Goal: Task Accomplishment & Management: Manage account settings

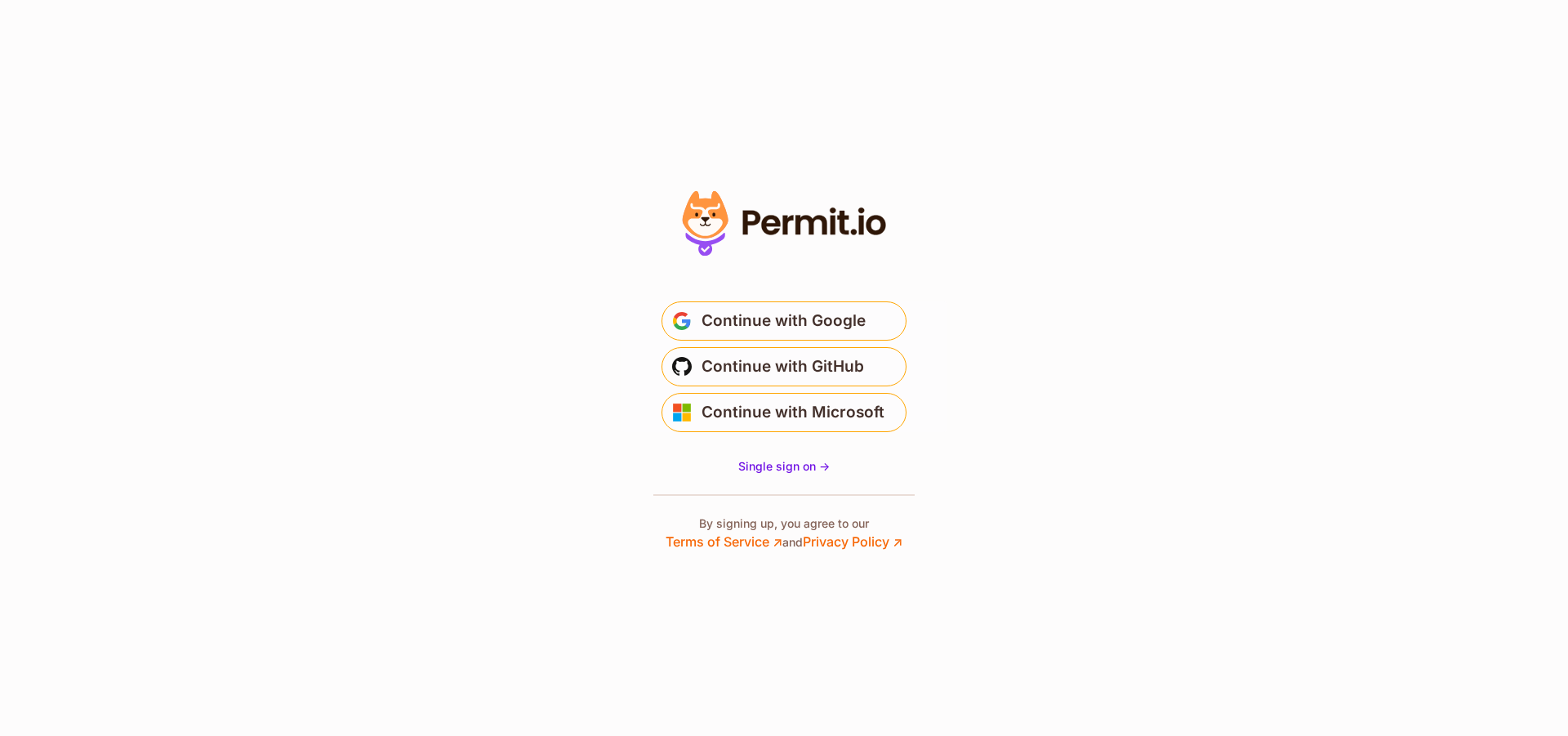
click at [725, 328] on span "Continue with Google" at bounding box center [783, 321] width 164 height 26
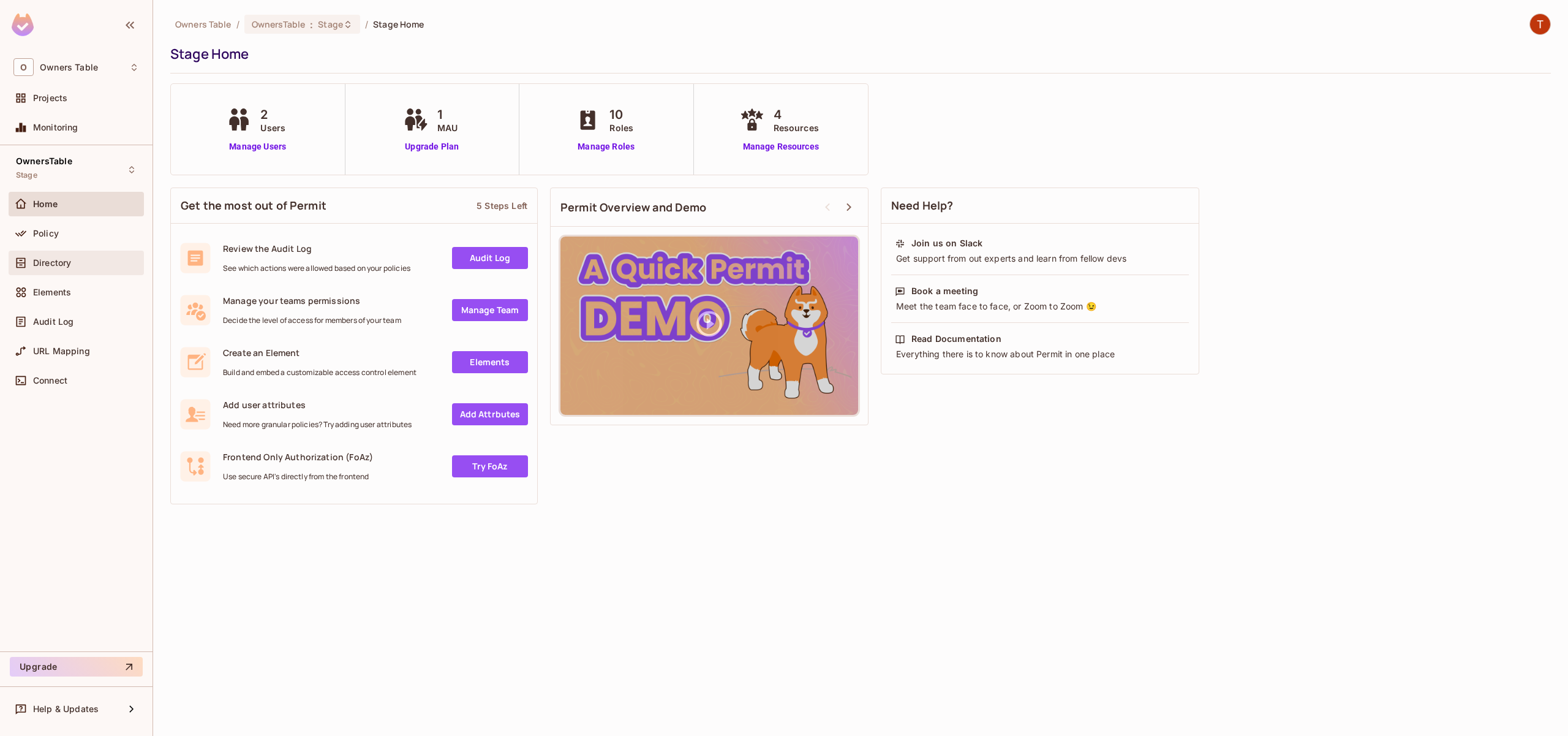
click at [42, 273] on div "Directory" at bounding box center [76, 262] width 135 height 24
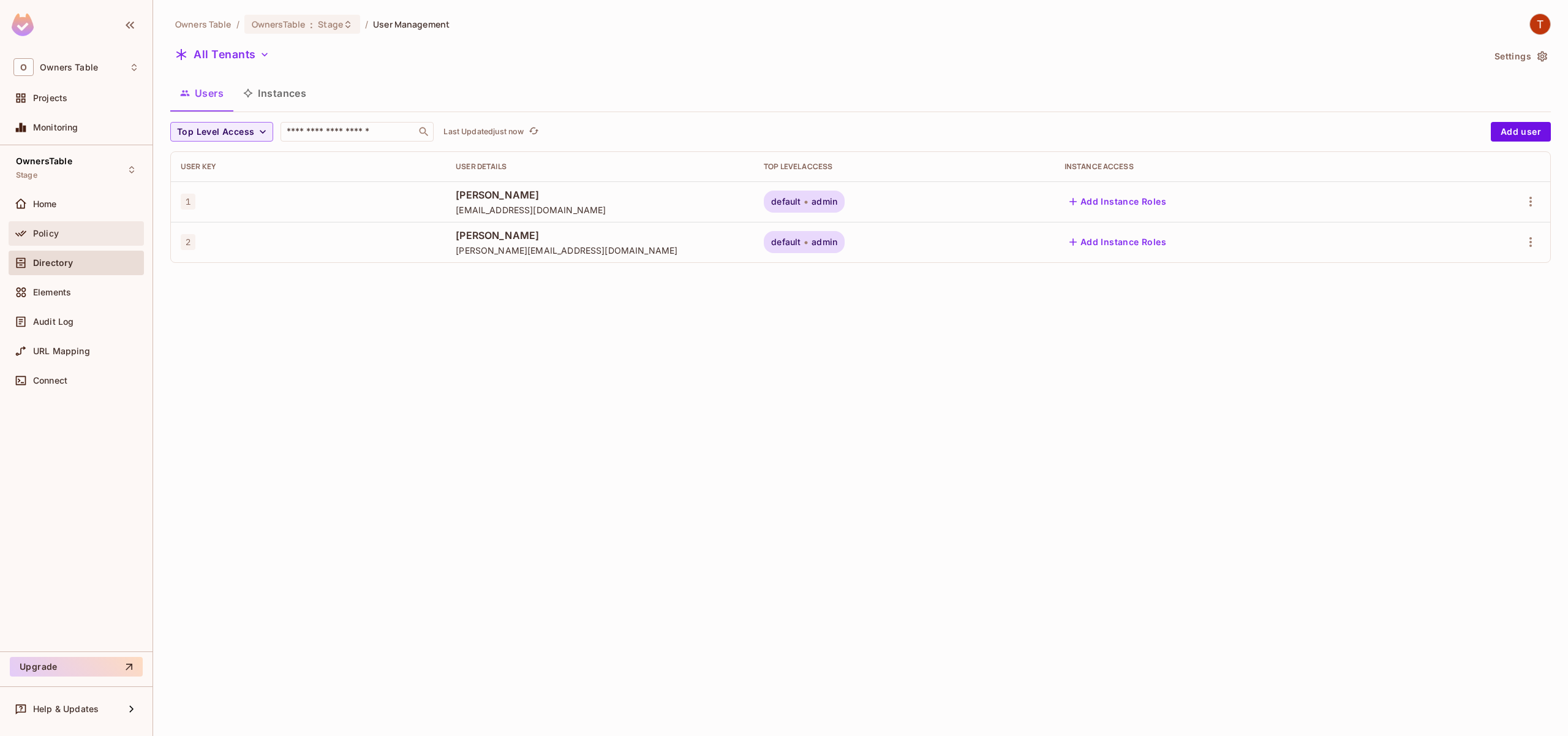
click at [82, 239] on div "Policy" at bounding box center [86, 233] width 106 height 10
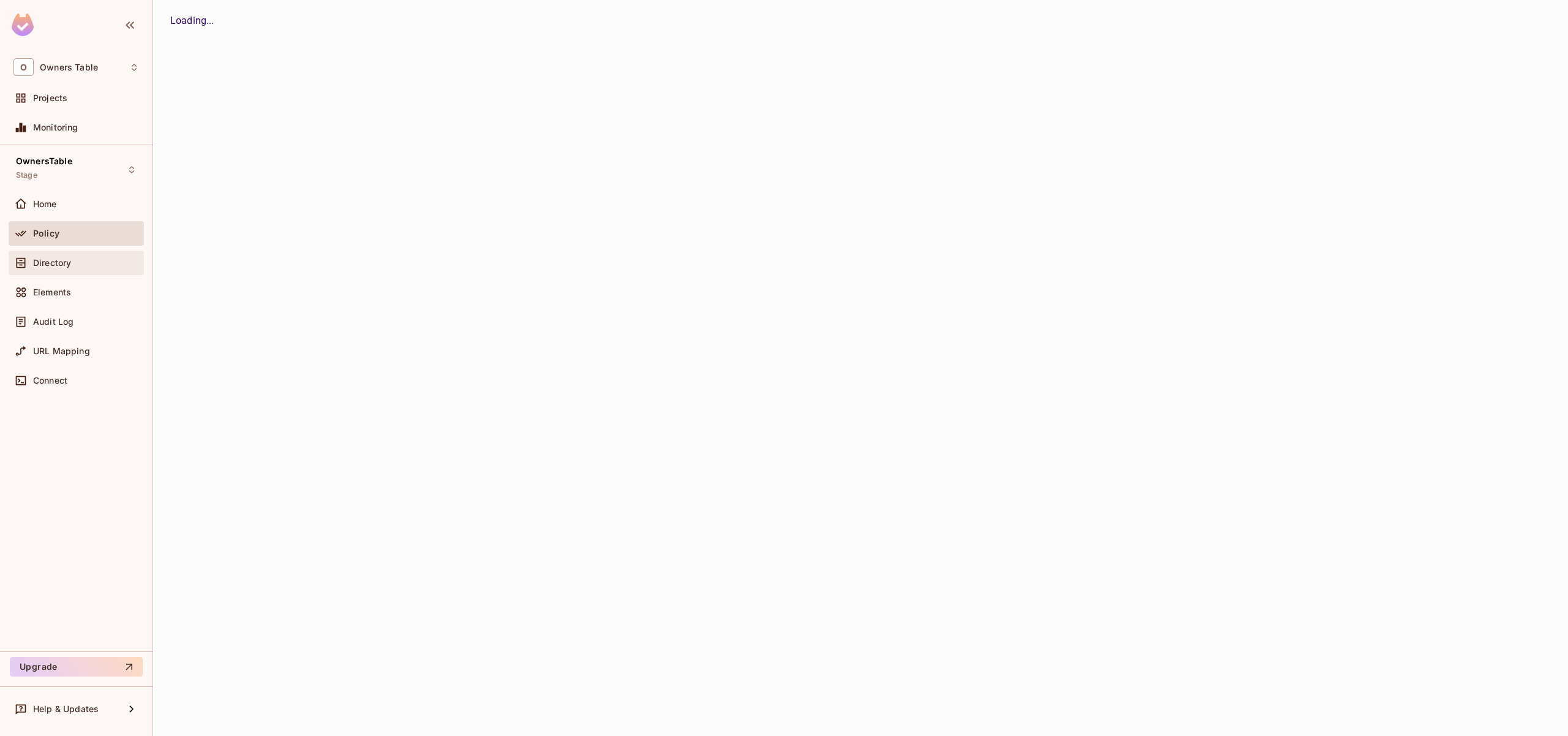
click at [74, 253] on div "Directory" at bounding box center [76, 262] width 135 height 24
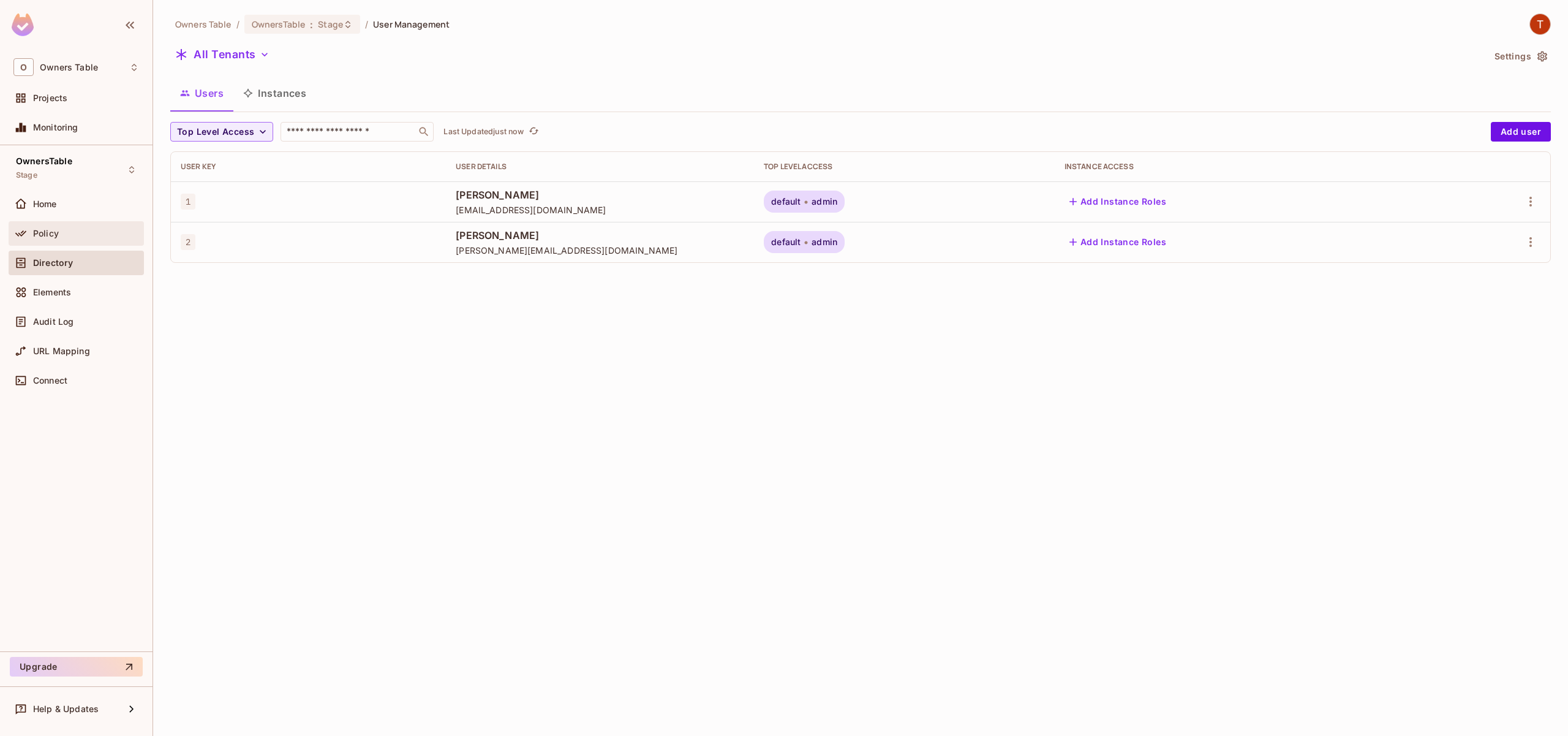
click at [55, 235] on span "Policy" at bounding box center [46, 233] width 25 height 10
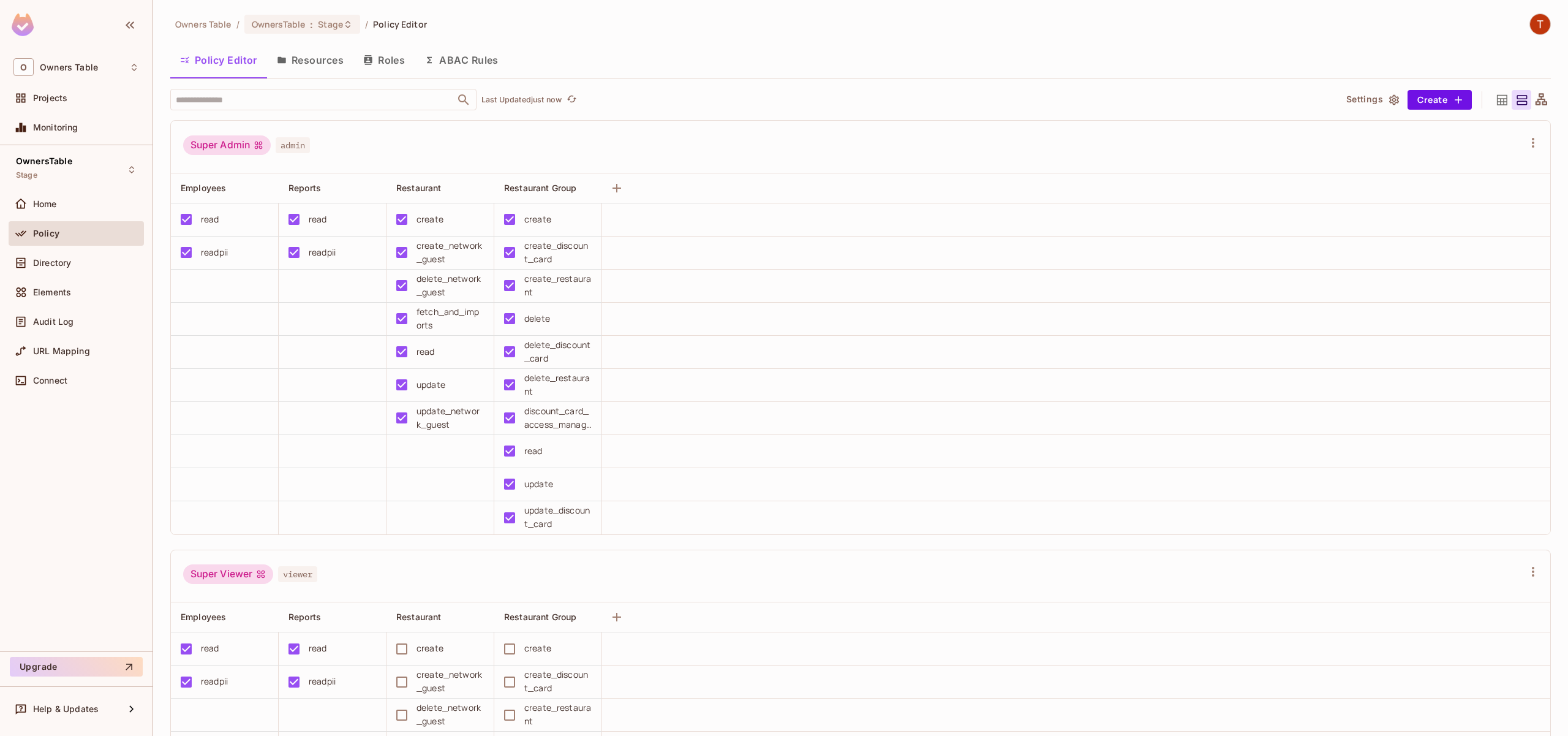
click at [306, 60] on button "Resources" at bounding box center [310, 59] width 86 height 31
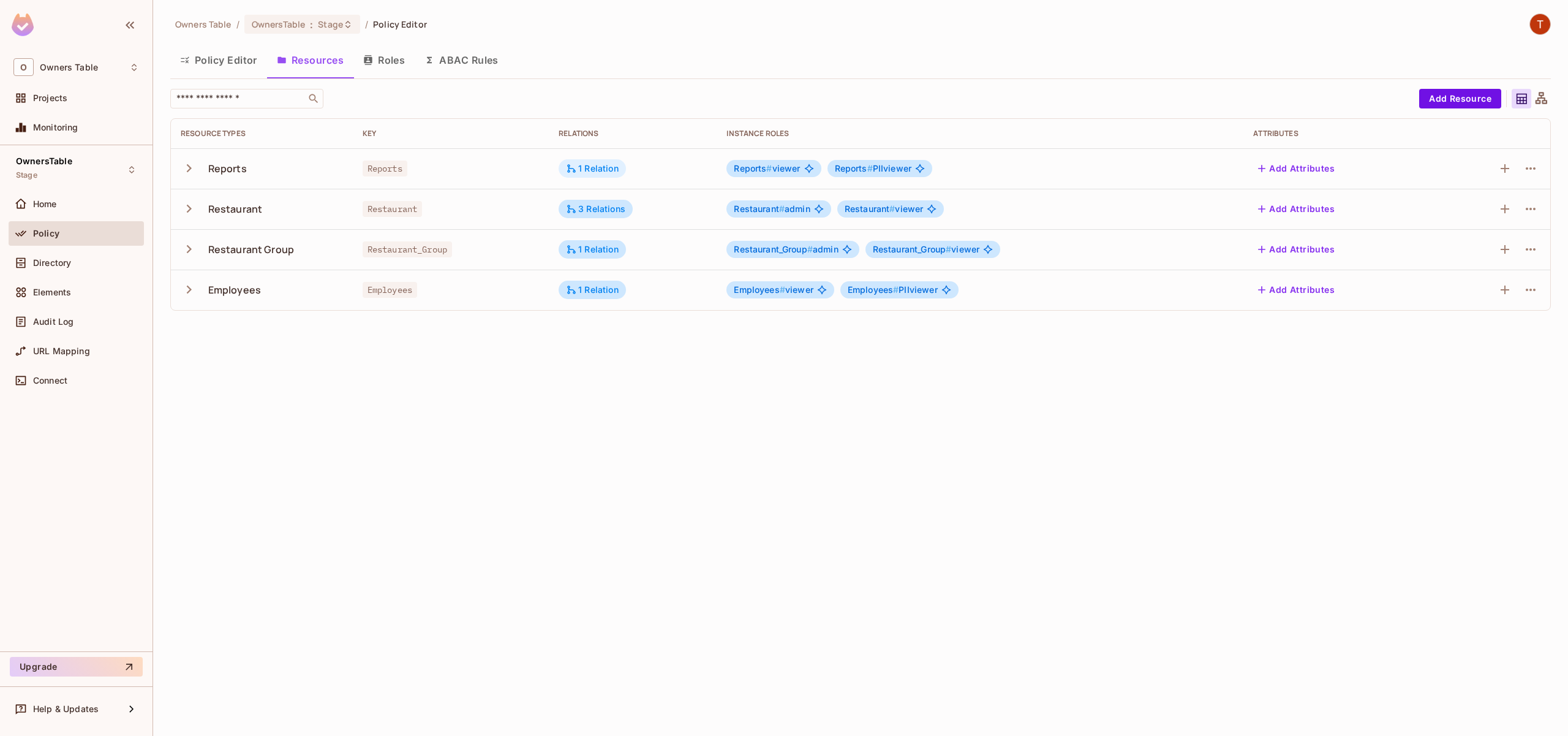
click at [608, 164] on div "1 Relation" at bounding box center [592, 168] width 53 height 11
click at [662, 439] on div at bounding box center [784, 368] width 1568 height 736
click at [589, 209] on div "3 Relations" at bounding box center [595, 209] width 59 height 11
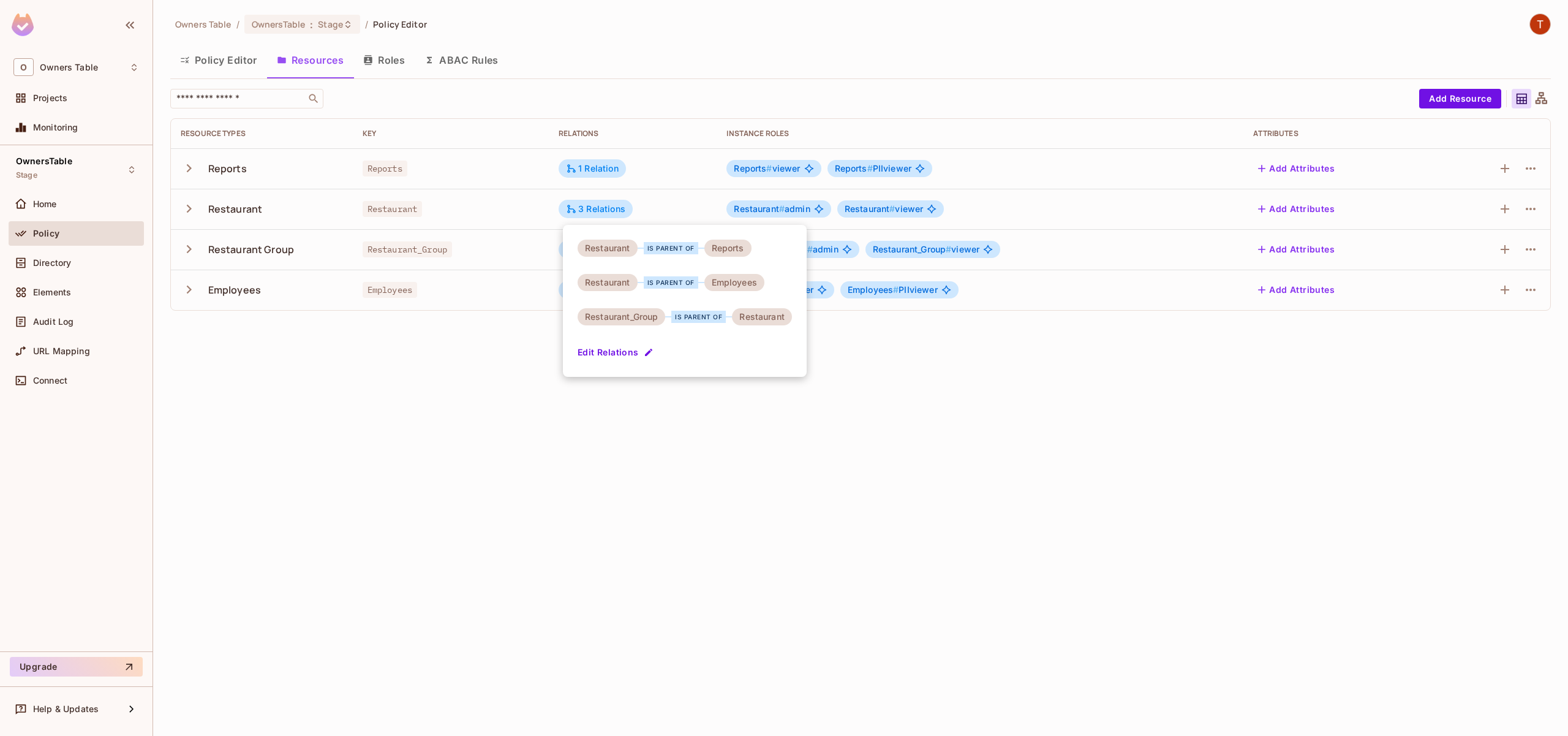
click at [623, 497] on div at bounding box center [784, 368] width 1568 height 736
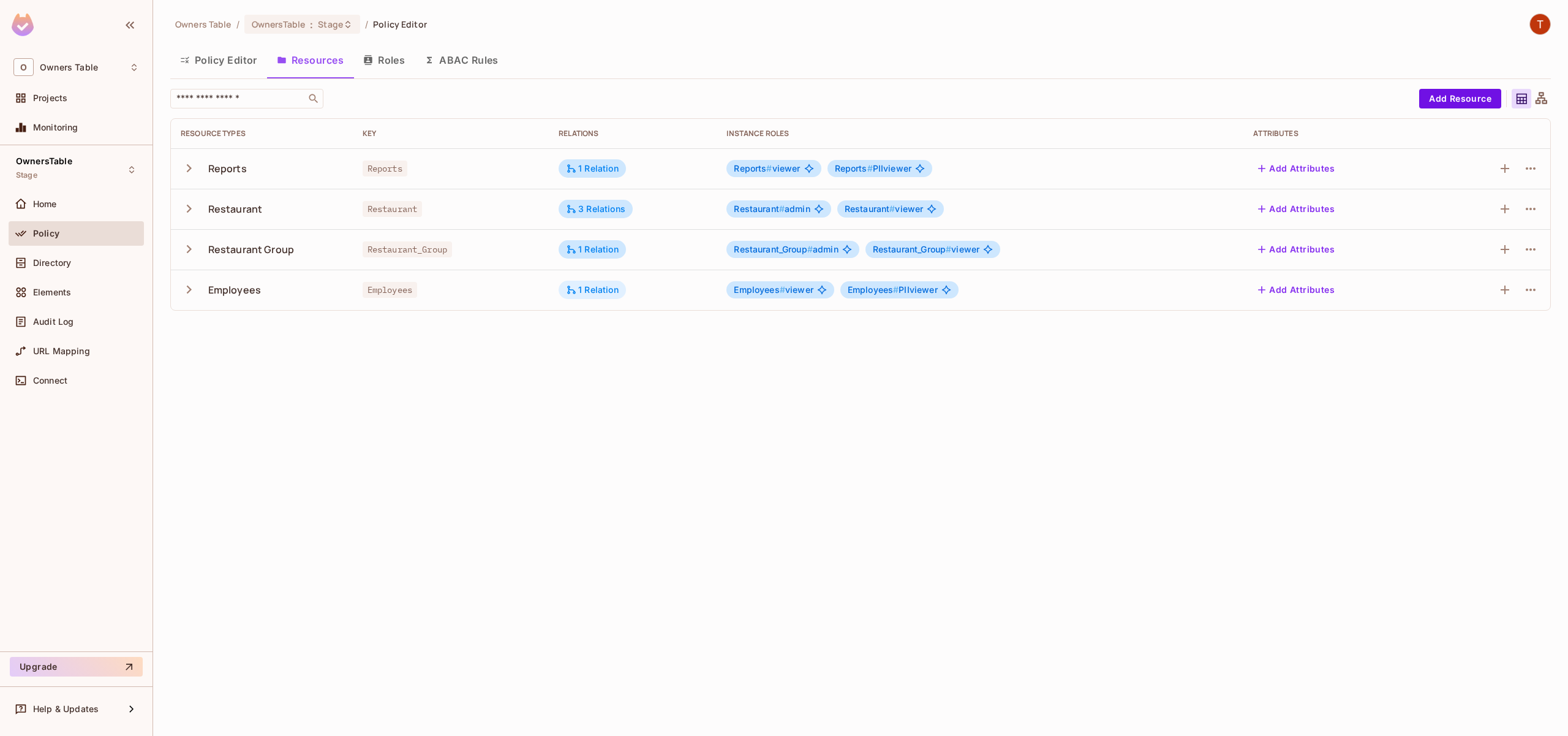
click at [598, 298] on div "1 Relation" at bounding box center [592, 290] width 67 height 18
click at [515, 441] on div at bounding box center [784, 368] width 1568 height 736
click at [61, 259] on span "Directory" at bounding box center [52, 263] width 38 height 10
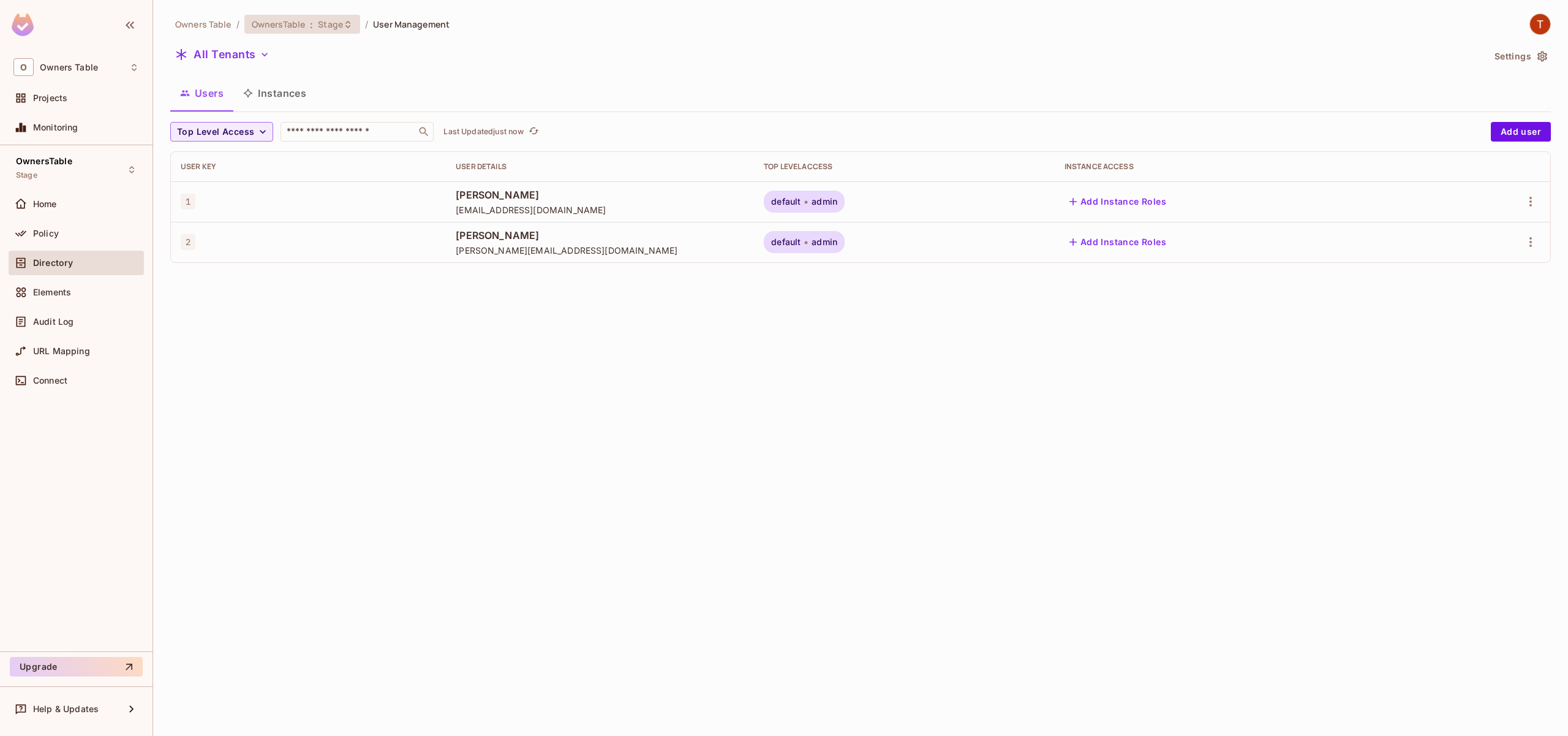
click at [265, 18] on span "OwnersTable" at bounding box center [278, 24] width 54 height 12
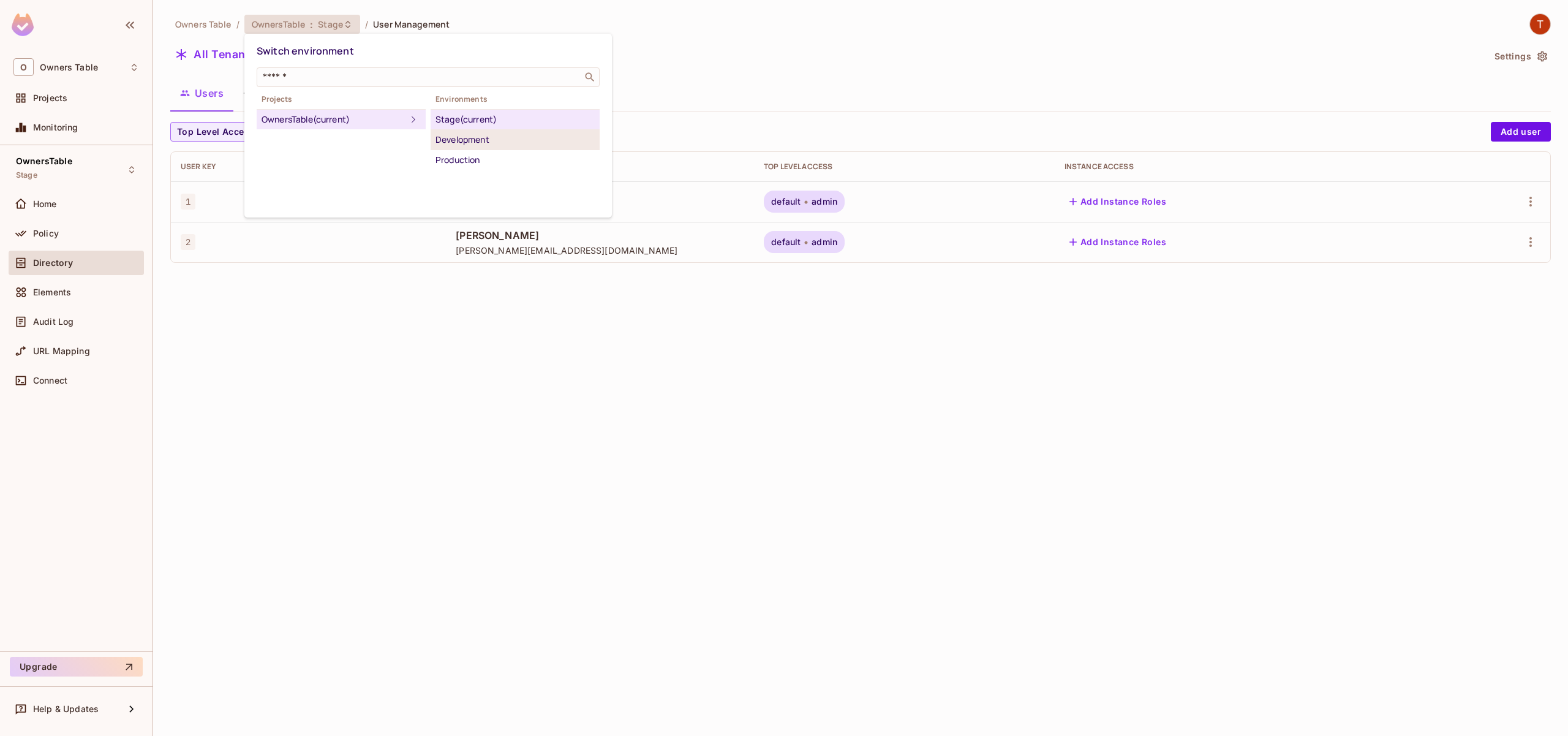
click at [511, 140] on div "Development" at bounding box center [515, 139] width 159 height 14
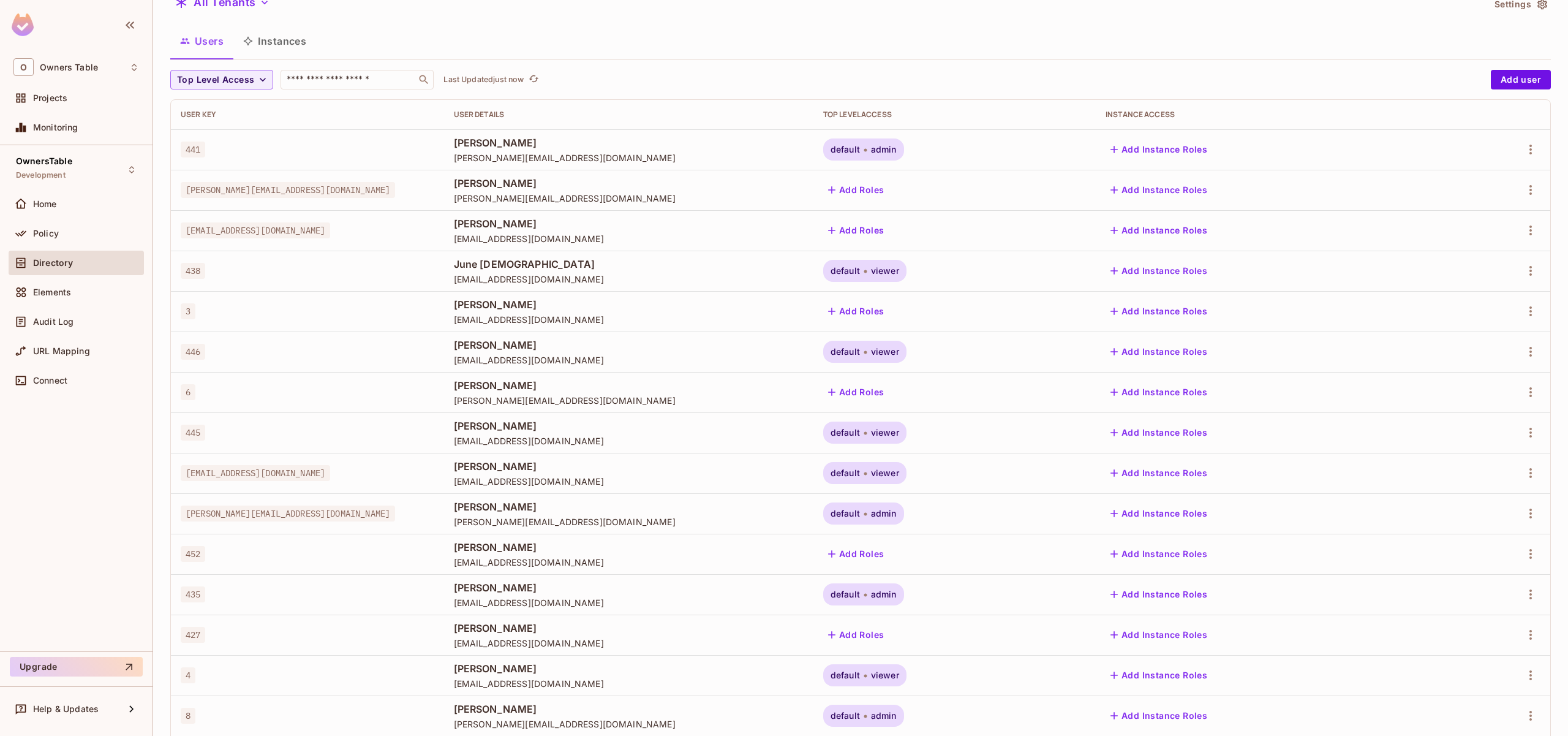
scroll to position [121, 0]
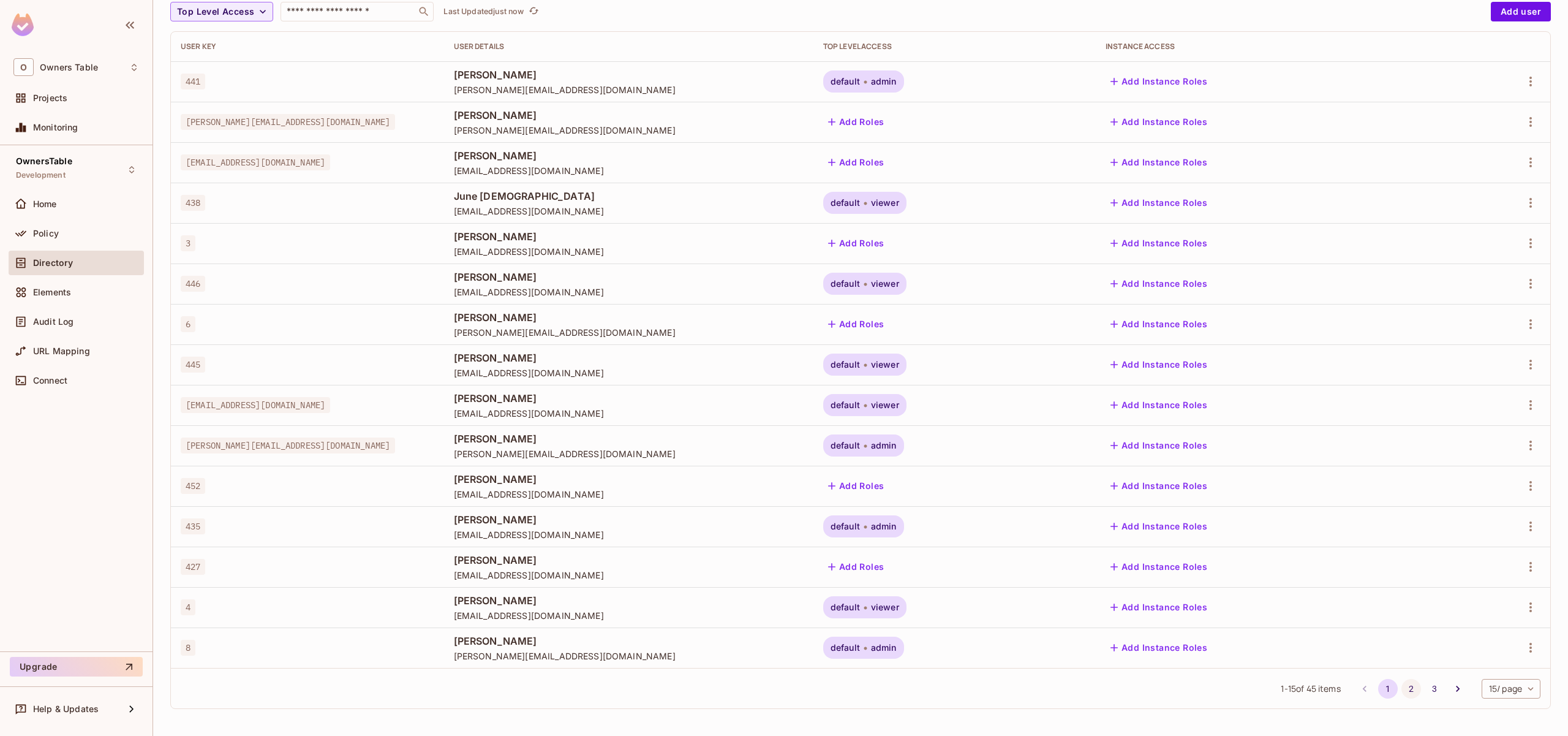
click at [1401, 686] on button "2" at bounding box center [1411, 689] width 20 height 20
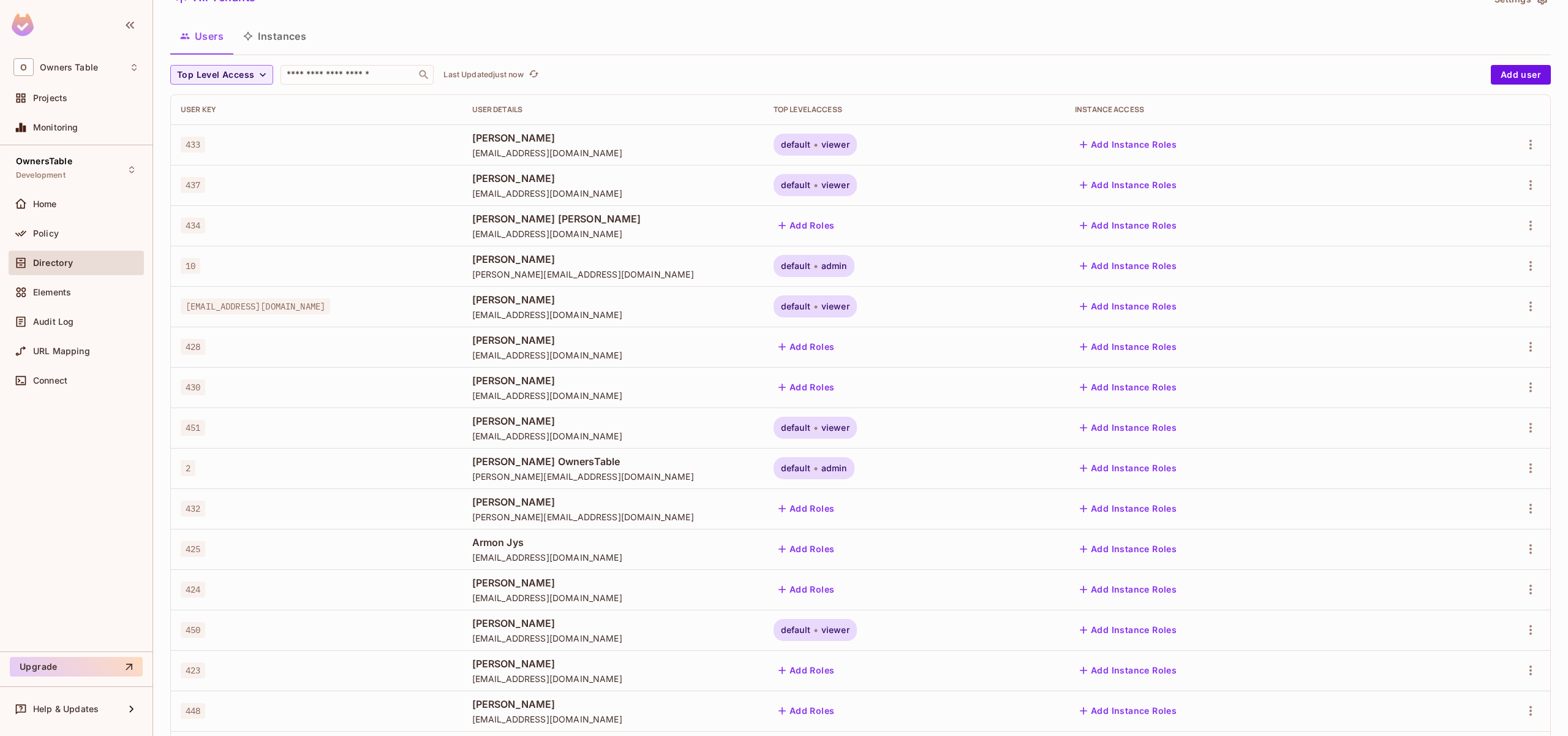
scroll to position [0, 0]
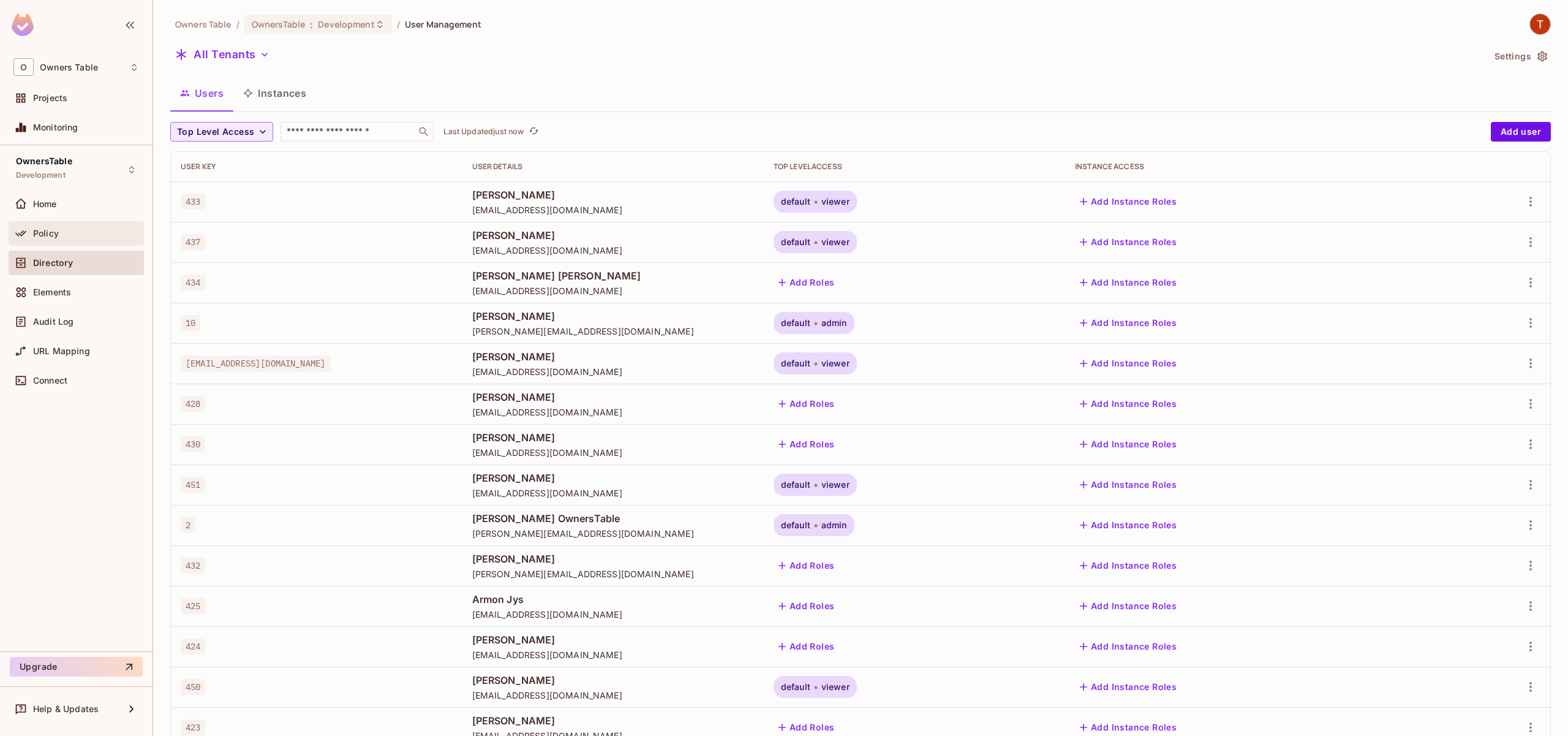
click at [63, 234] on div "Policy" at bounding box center [86, 233] width 106 height 10
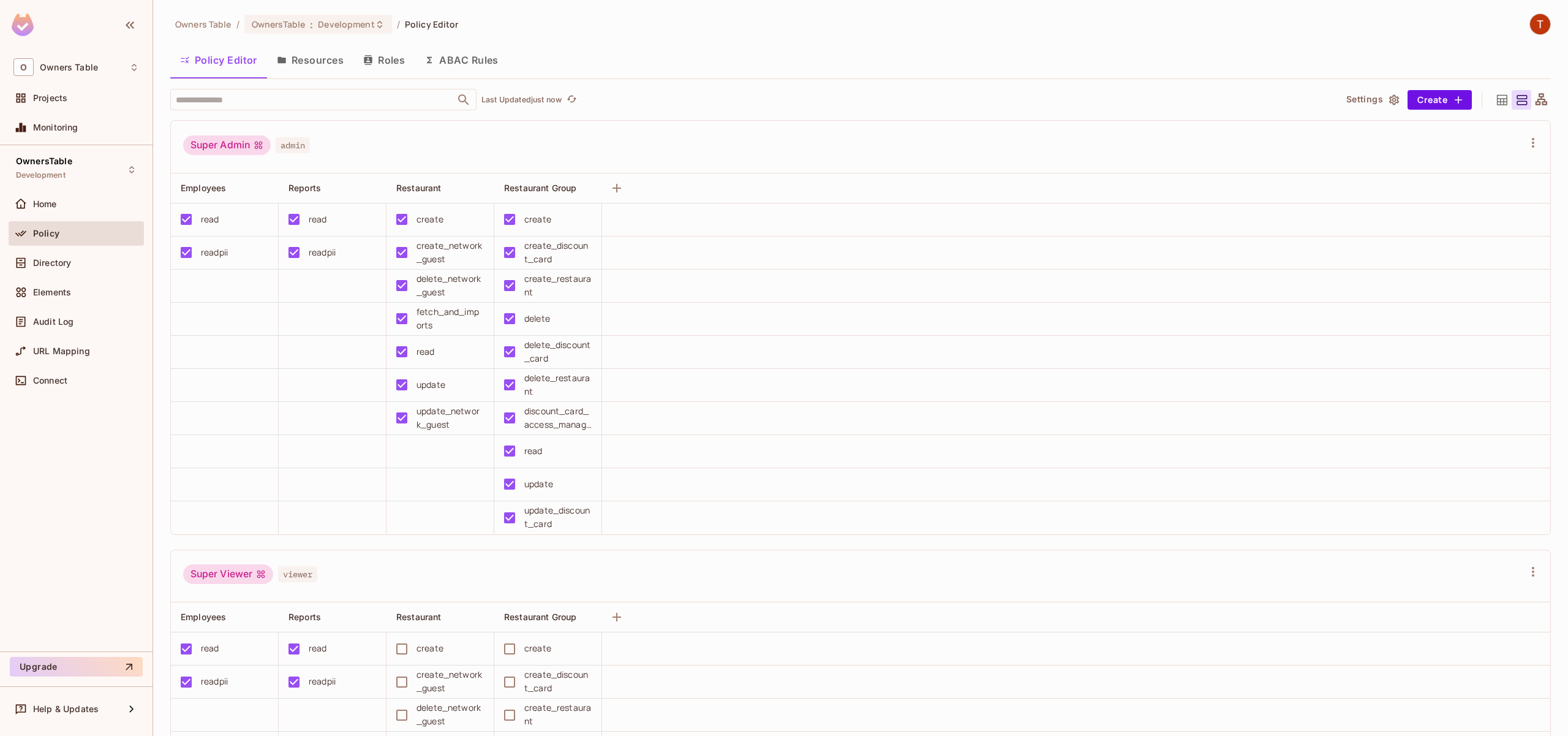
click at [312, 54] on button "Resources" at bounding box center [310, 59] width 86 height 31
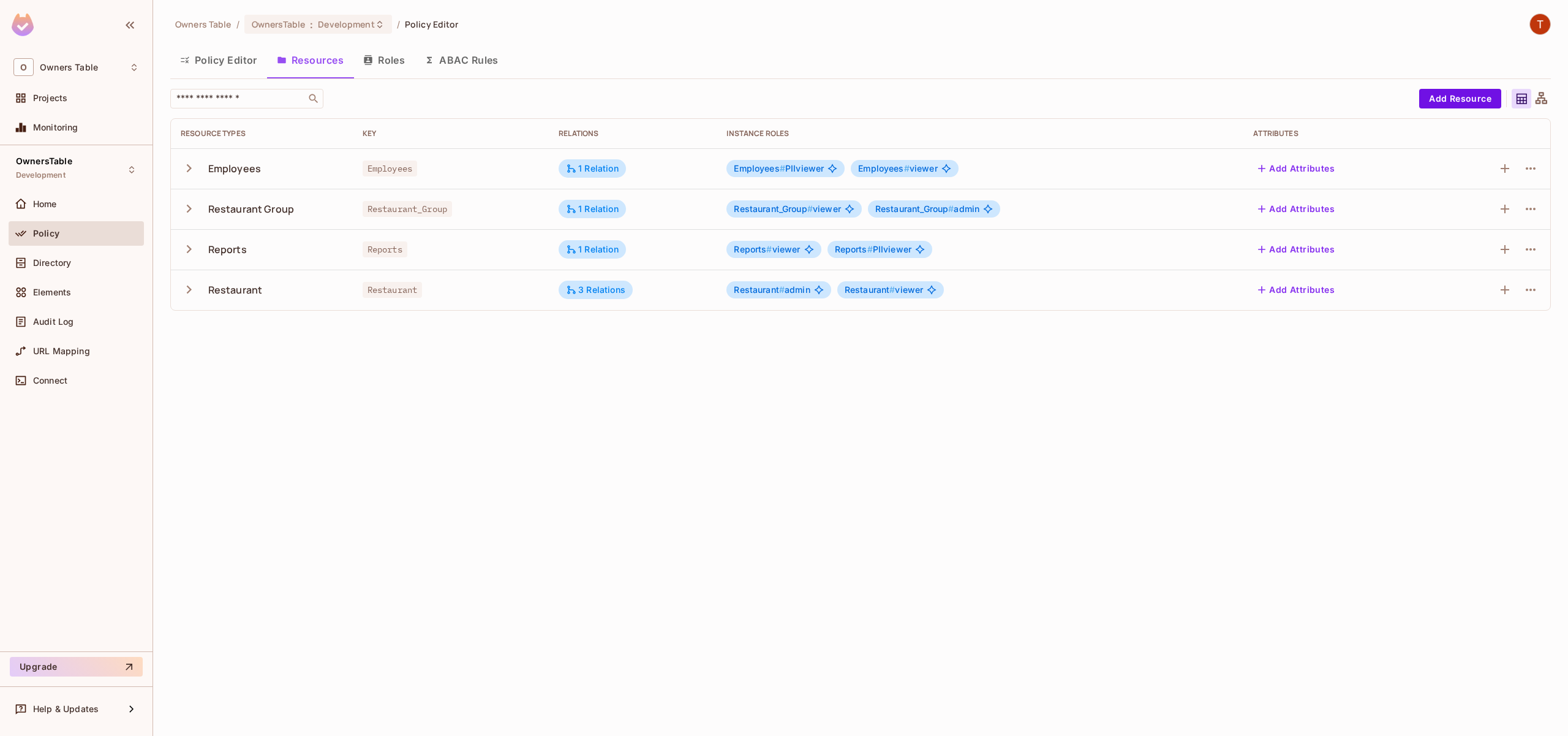
click at [223, 58] on button "Policy Editor" at bounding box center [219, 59] width 97 height 31
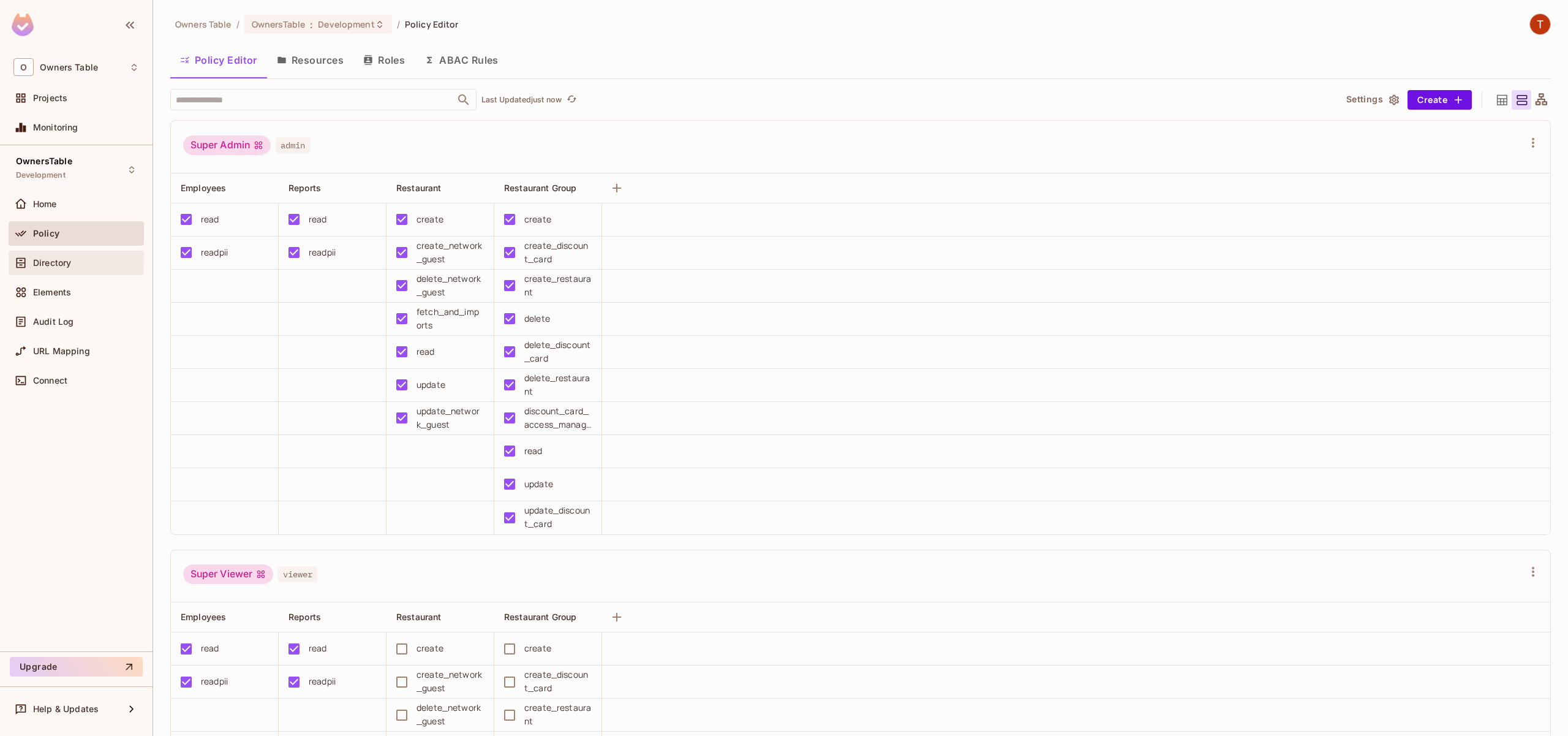
click at [54, 261] on span "Directory" at bounding box center [52, 263] width 38 height 10
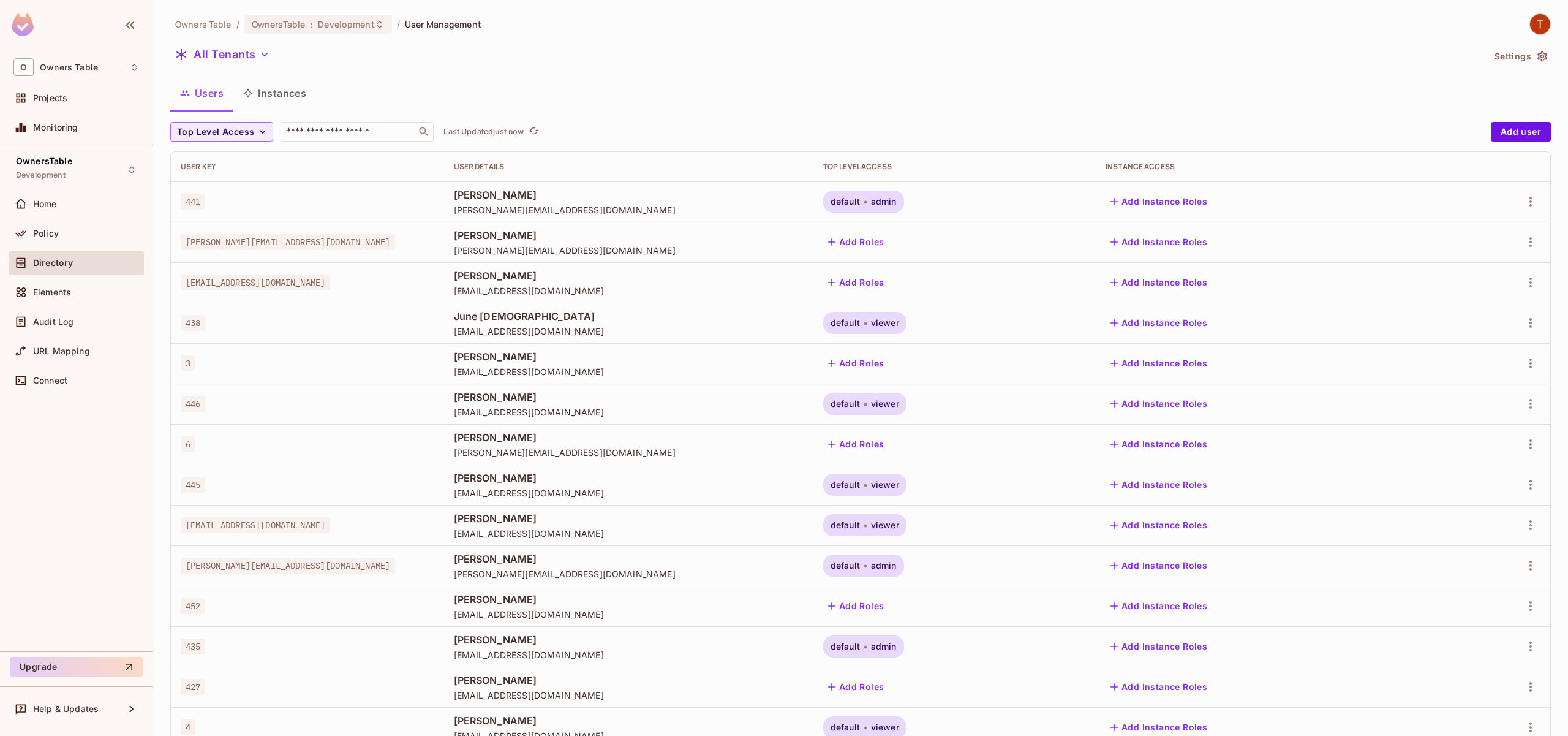
click at [275, 93] on button "Instances" at bounding box center [274, 93] width 83 height 31
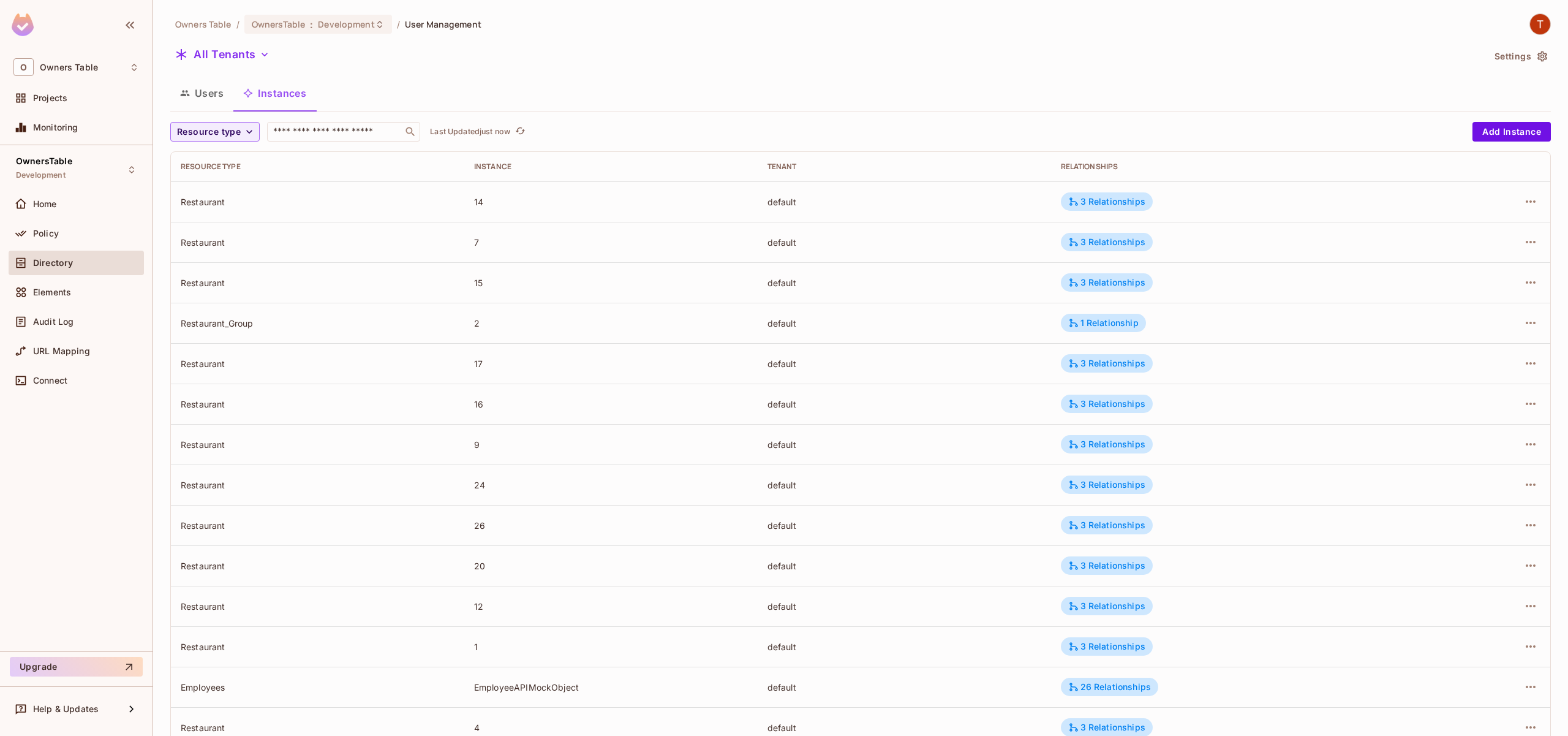
click at [470, 199] on td "14" at bounding box center [611, 201] width 293 height 41
click at [488, 226] on td "7" at bounding box center [611, 242] width 293 height 41
click at [1092, 206] on div "3 Relationships" at bounding box center [1107, 201] width 77 height 11
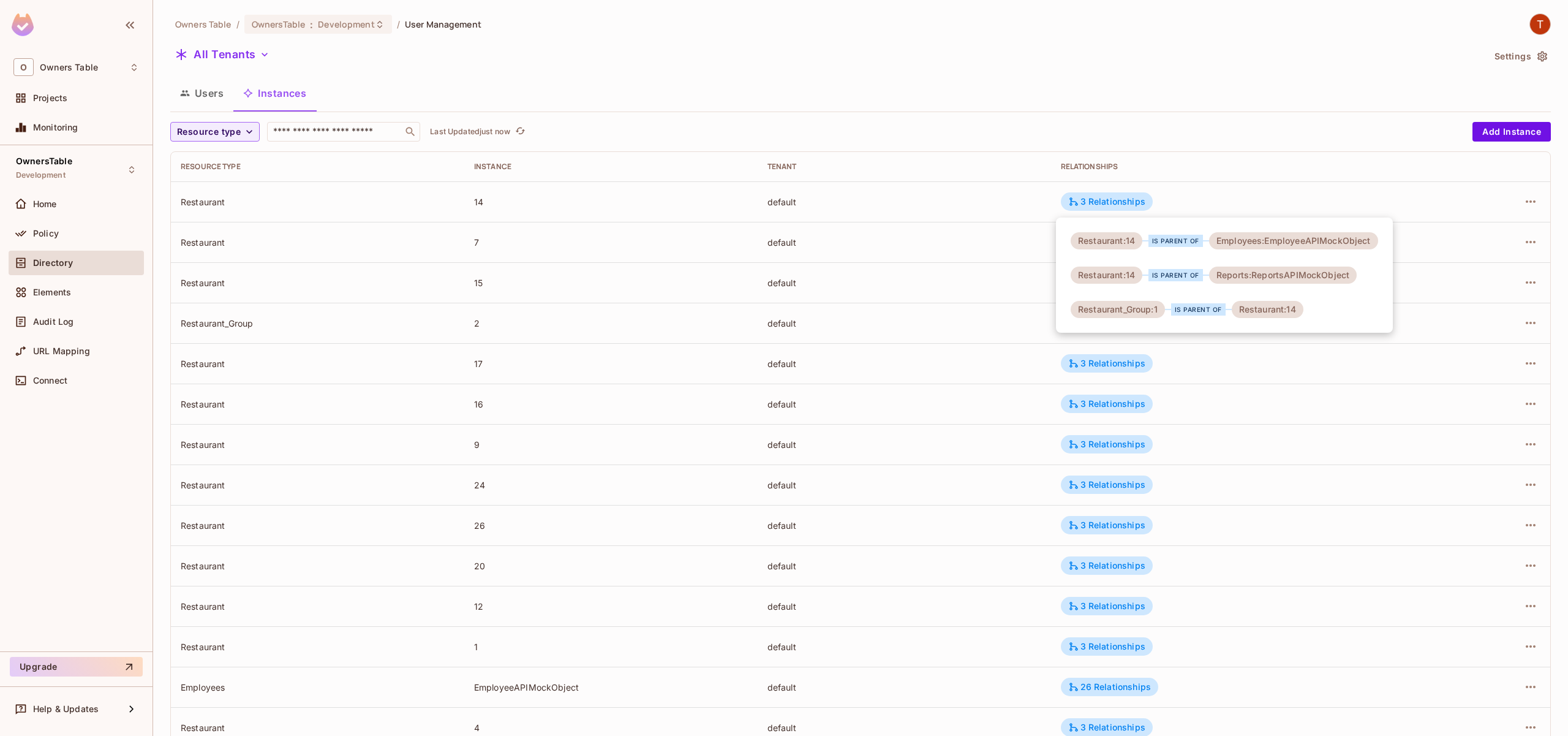
click at [1516, 204] on div at bounding box center [784, 368] width 1568 height 736
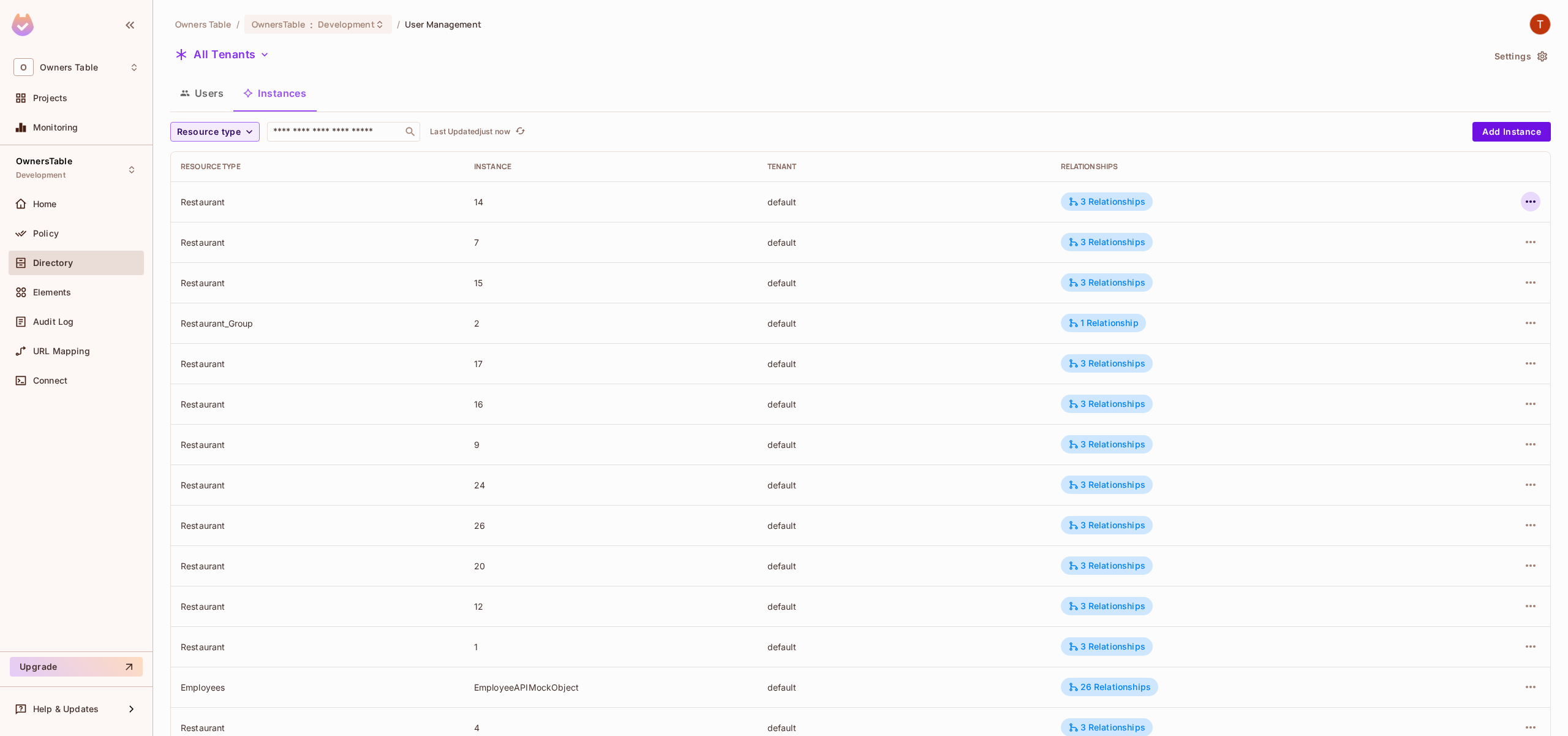
click at [1521, 199] on button "button" at bounding box center [1531, 201] width 20 height 20
click at [1432, 236] on div "Edit Resource Instance" at bounding box center [1446, 230] width 95 height 12
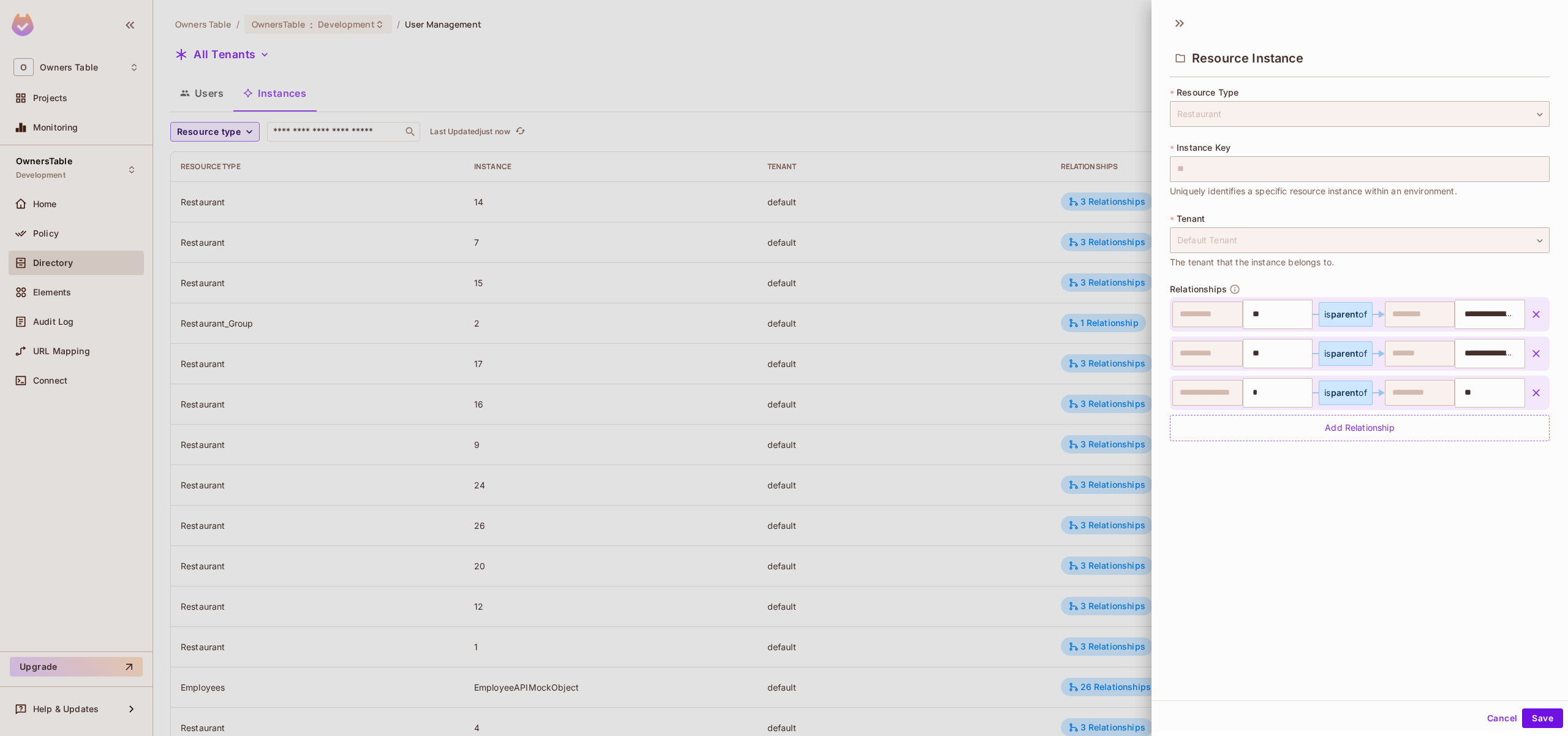
click at [1483, 718] on button "Cancel" at bounding box center [1502, 718] width 40 height 20
